Goal: Task Accomplishment & Management: Use online tool/utility

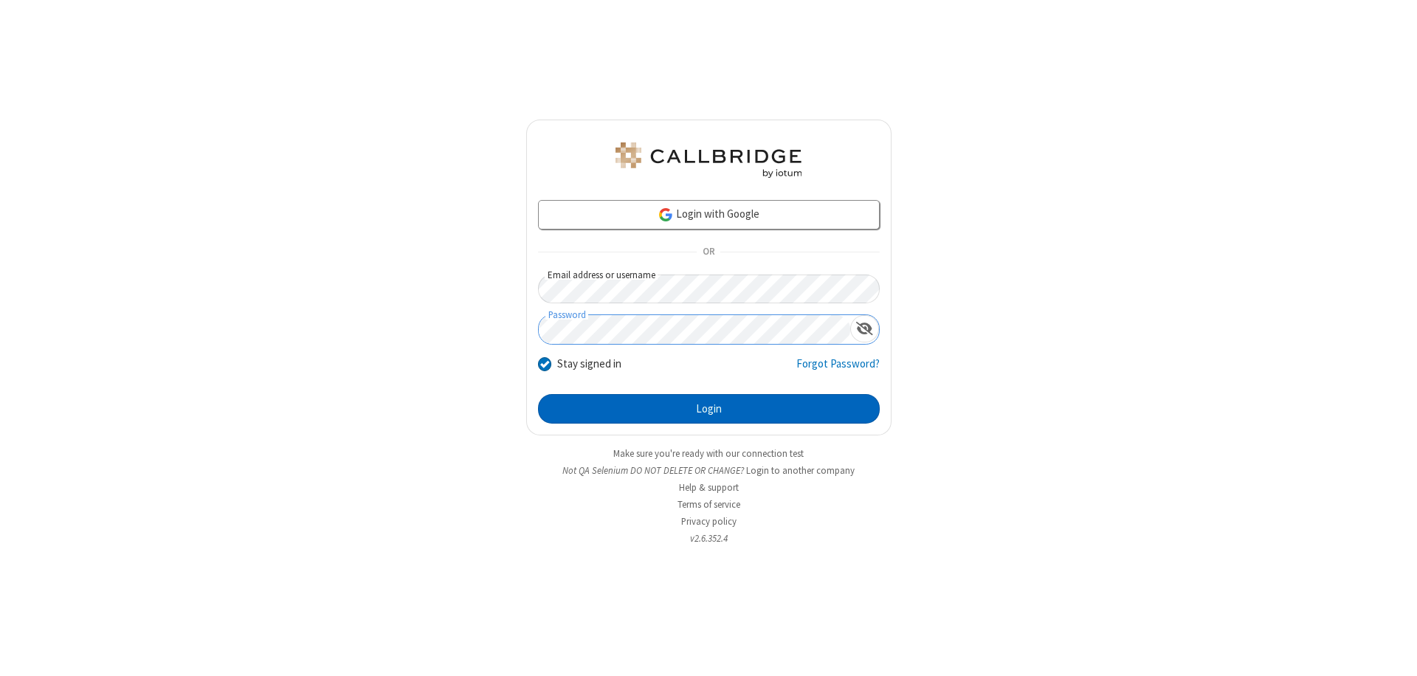
click at [709, 409] on button "Login" at bounding box center [709, 409] width 342 height 30
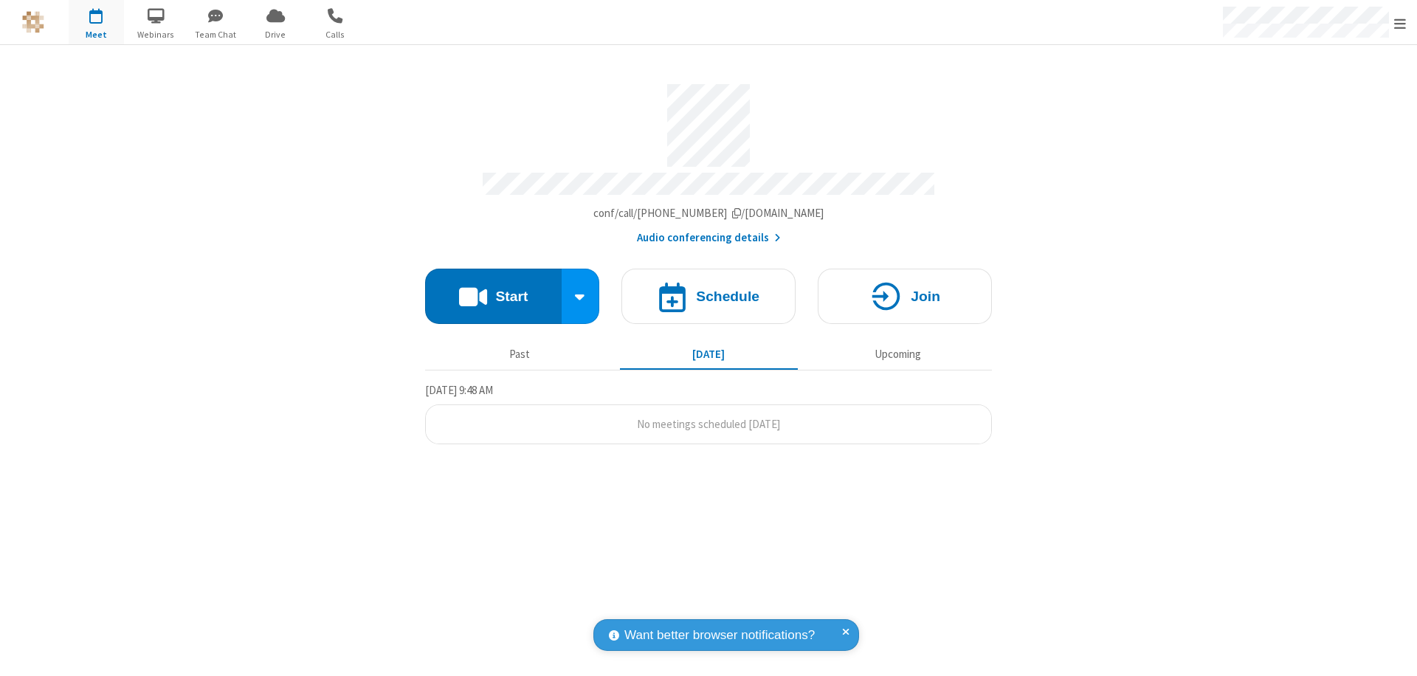
click at [1400, 23] on span "Open menu" at bounding box center [1400, 23] width 12 height 15
click at [275, 34] on span "Drive" at bounding box center [275, 34] width 55 height 13
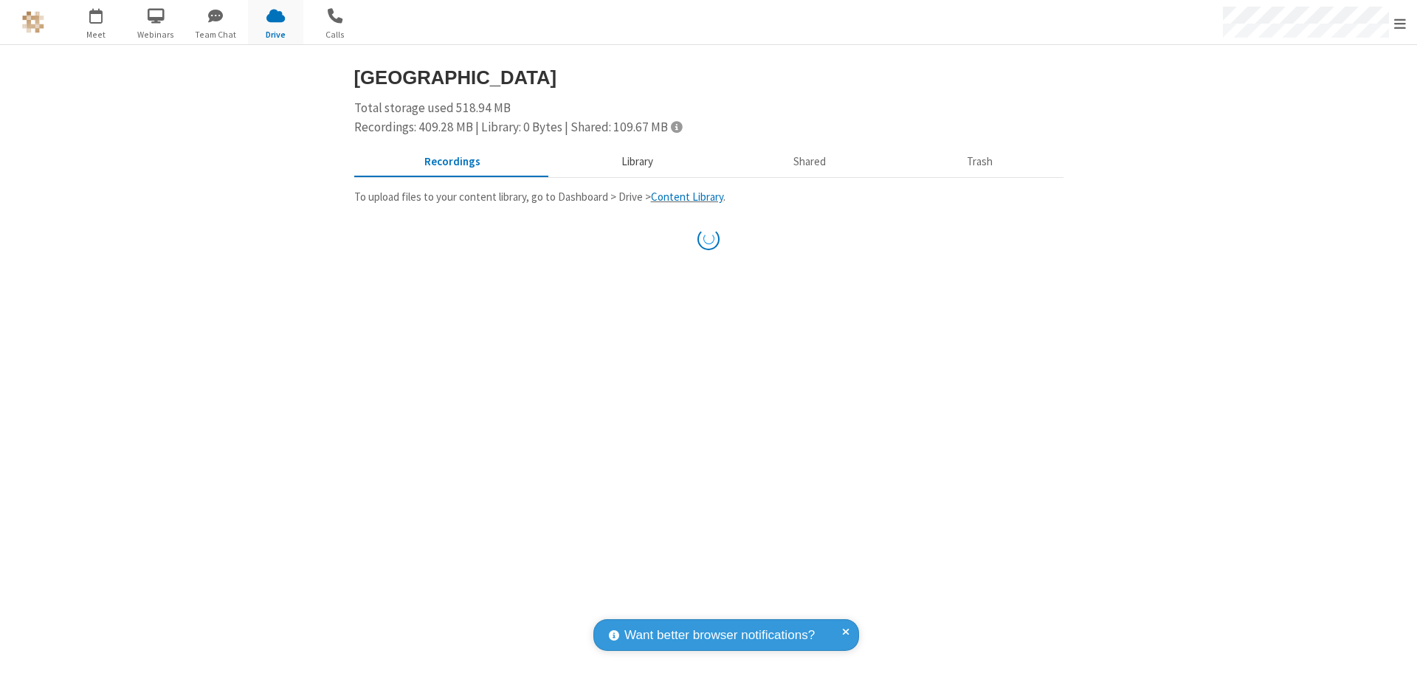
click at [635, 162] on button "Library" at bounding box center [637, 162] width 173 height 28
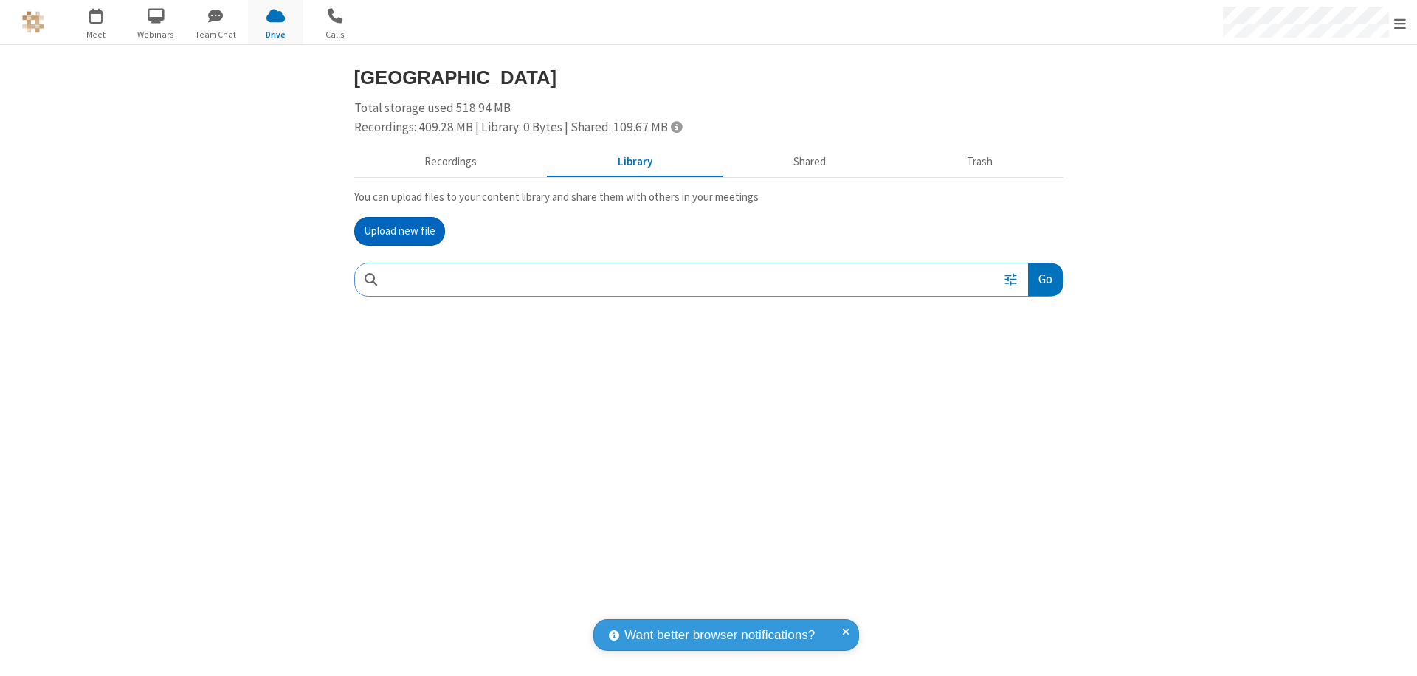
click at [399, 231] on button "Upload new file" at bounding box center [399, 232] width 91 height 30
click at [1033, 376] on span "Move to trash" at bounding box center [1033, 376] width 10 height 13
